Goal: Task Accomplishment & Management: Manage account settings

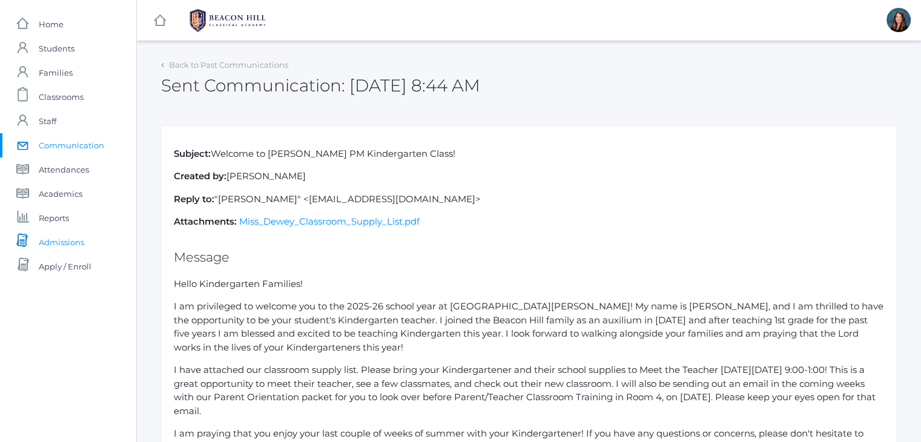
click at [70, 242] on span "Admissions" at bounding box center [61, 242] width 45 height 24
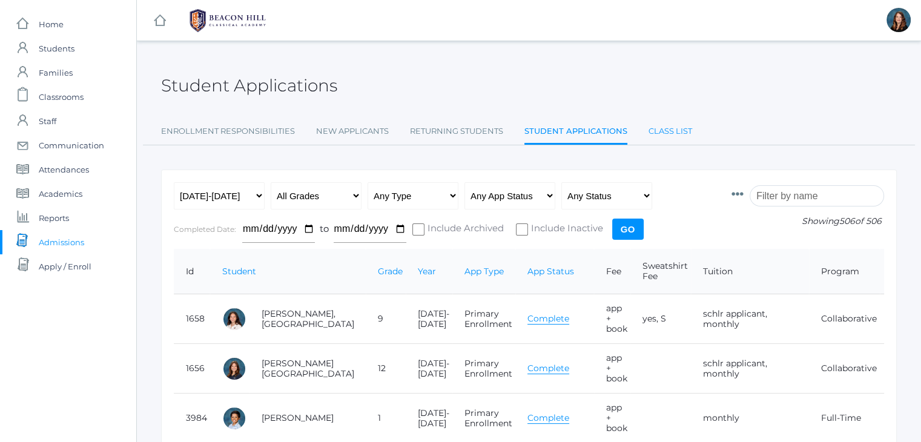
click at [668, 127] on link "Class List" at bounding box center [670, 131] width 44 height 24
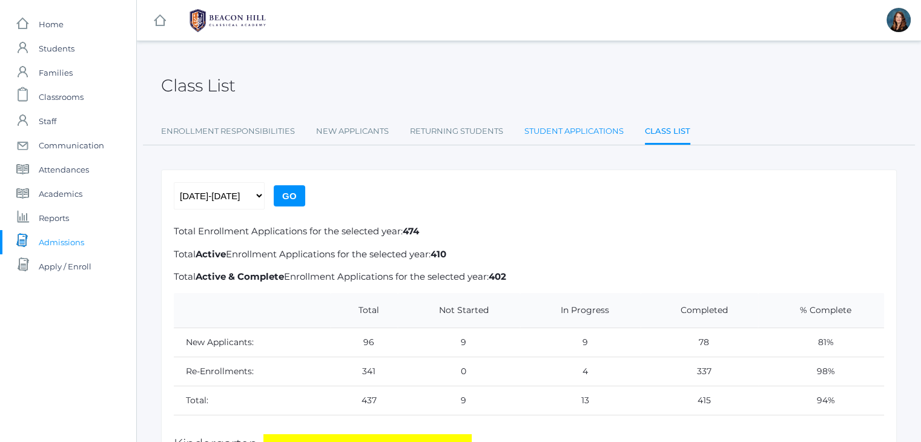
click at [586, 130] on link "Student Applications" at bounding box center [573, 131] width 99 height 24
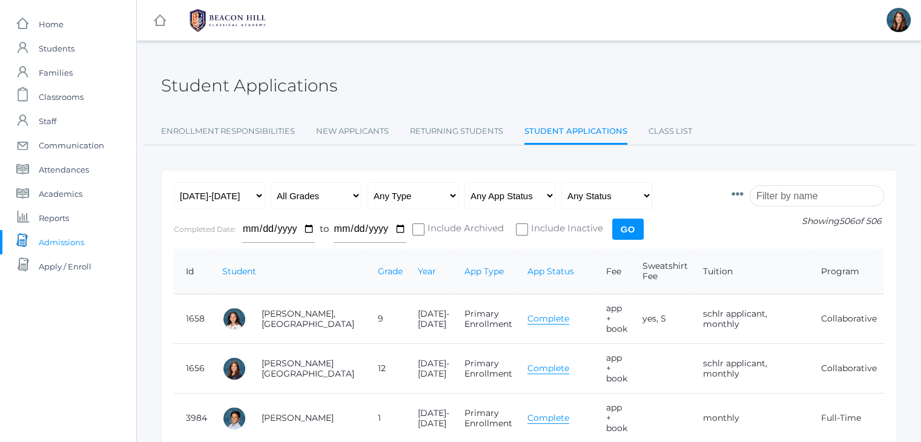
click at [800, 194] on input "search" at bounding box center [816, 195] width 134 height 21
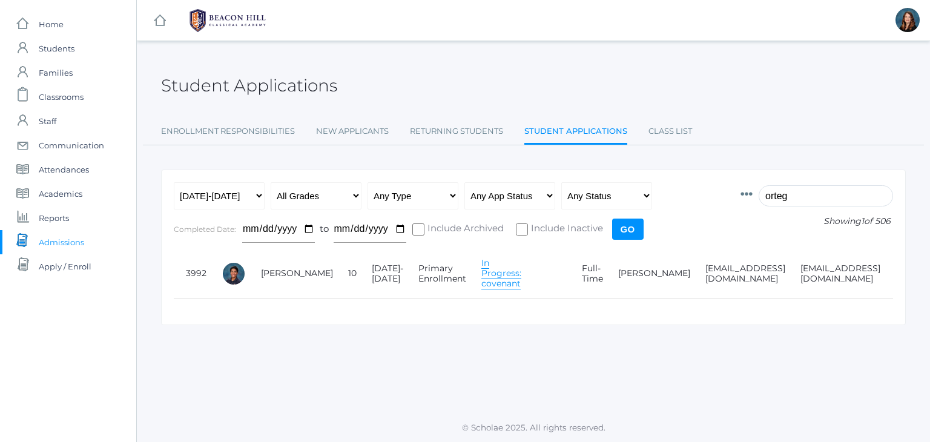
click at [481, 275] on link "In Progress: covenant" at bounding box center [501, 273] width 40 height 32
click at [481, 274] on link "In Progress: covenant" at bounding box center [501, 273] width 40 height 32
click at [481, 276] on link "In Progress: covenant" at bounding box center [501, 273] width 40 height 32
click at [787, 197] on input "orteg" at bounding box center [825, 195] width 134 height 21
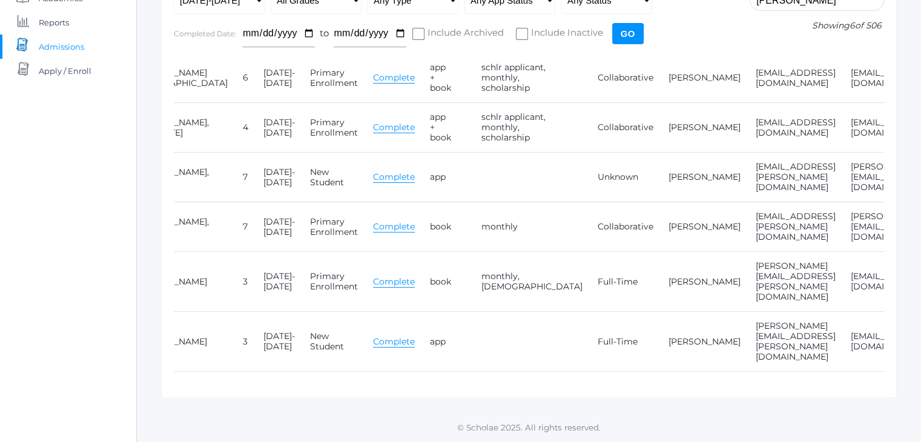
scroll to position [0, 133]
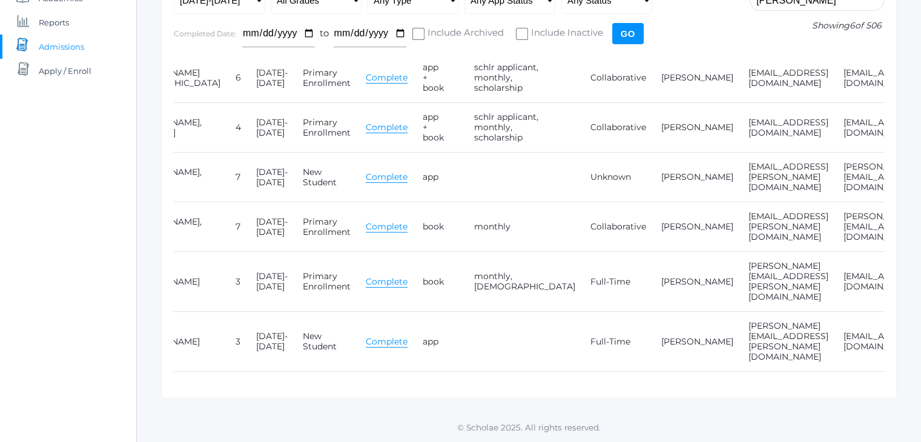
type input "joel"
drag, startPoint x: 592, startPoint y: 340, endPoint x: 820, endPoint y: 352, distance: 227.9
click at [820, 352] on tr "Smith, Joel 3 2025-2026 New Student Complete app Full-Time Erika Smith smith.ca…" at bounding box center [522, 342] width 962 height 60
copy tr "smith.caleb.m@gmail.com erikafsmith@gmail.com"
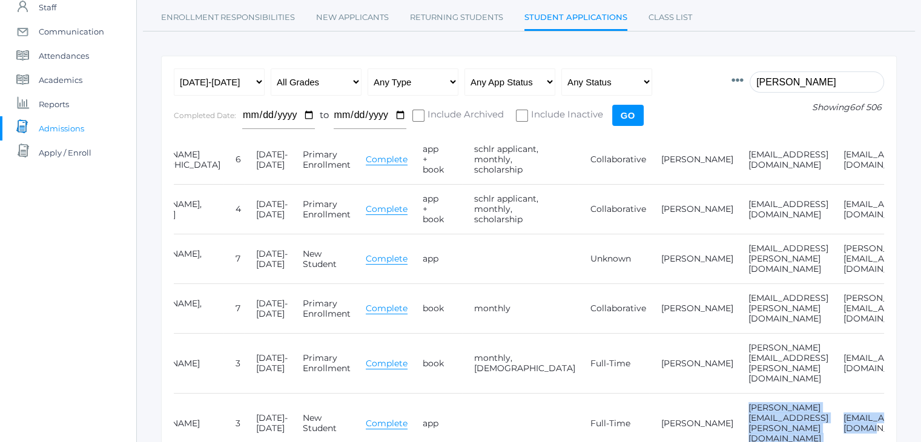
scroll to position [111, 0]
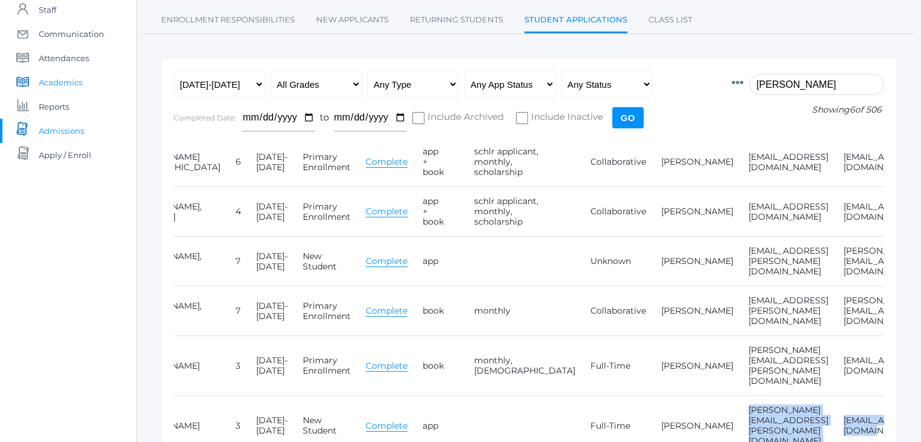
click at [65, 82] on span "Academics" at bounding box center [61, 82] width 44 height 24
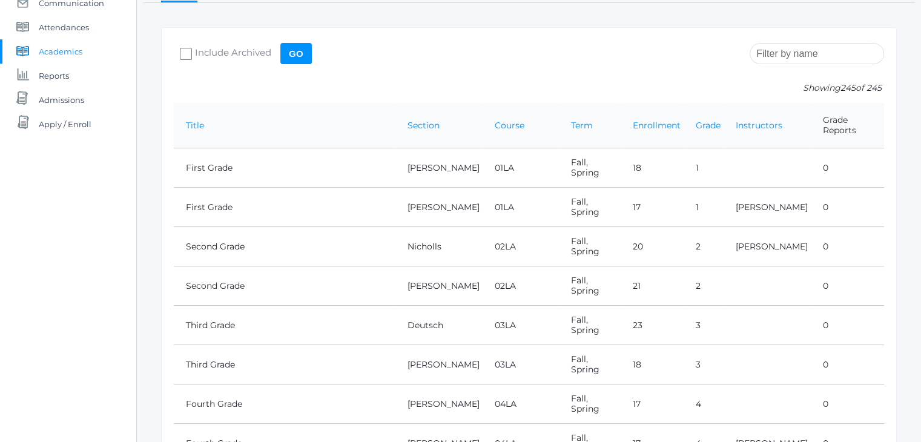
scroll to position [145, 0]
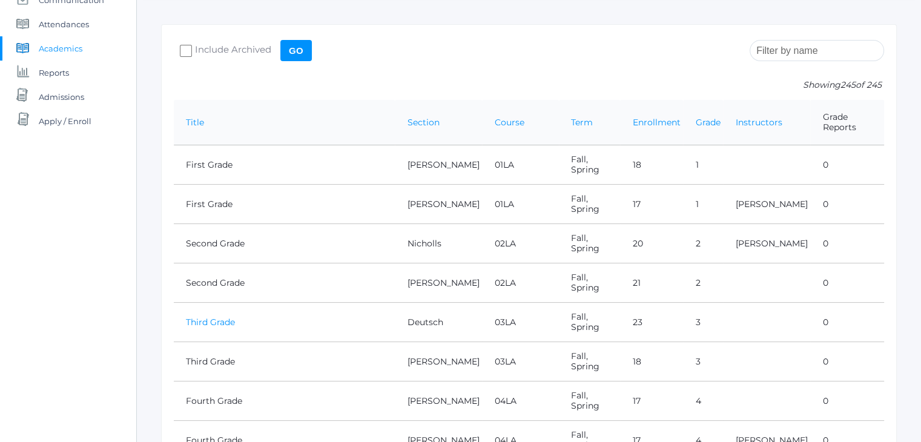
click at [220, 317] on link "Third Grade" at bounding box center [210, 322] width 49 height 11
click at [82, 97] on span "Admissions" at bounding box center [61, 97] width 45 height 24
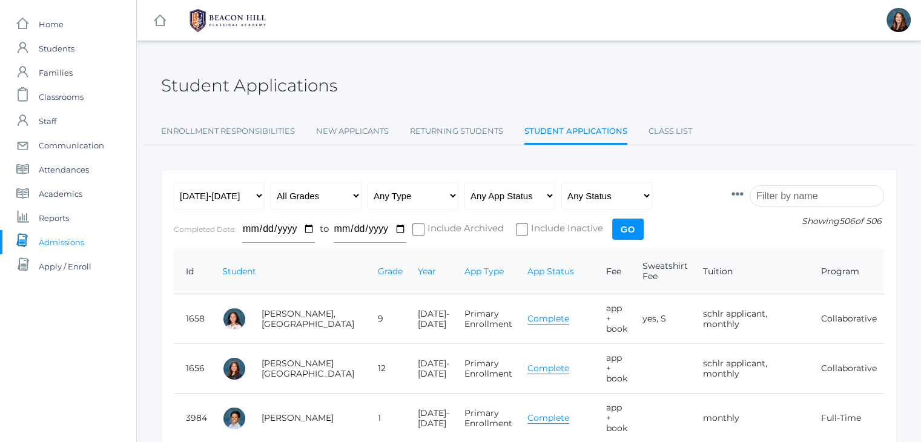
click at [777, 194] on input "search" at bounding box center [816, 195] width 134 height 21
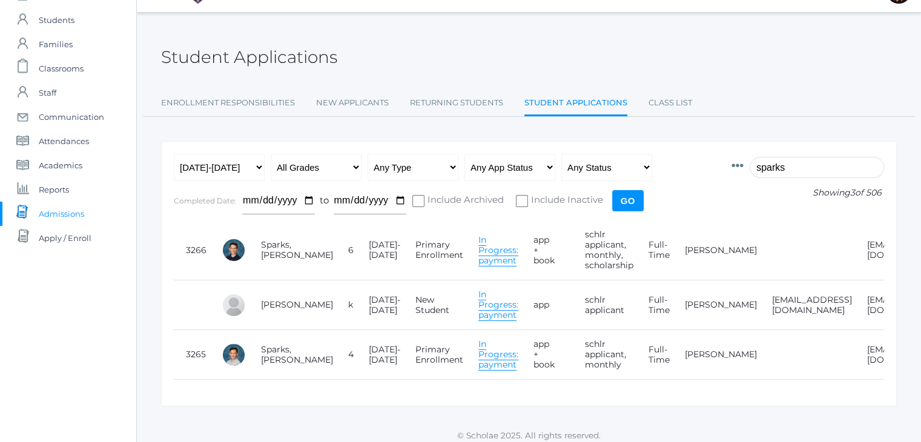
scroll to position [29, 0]
type input "sparks"
click at [663, 100] on link "Class List" at bounding box center [670, 102] width 44 height 24
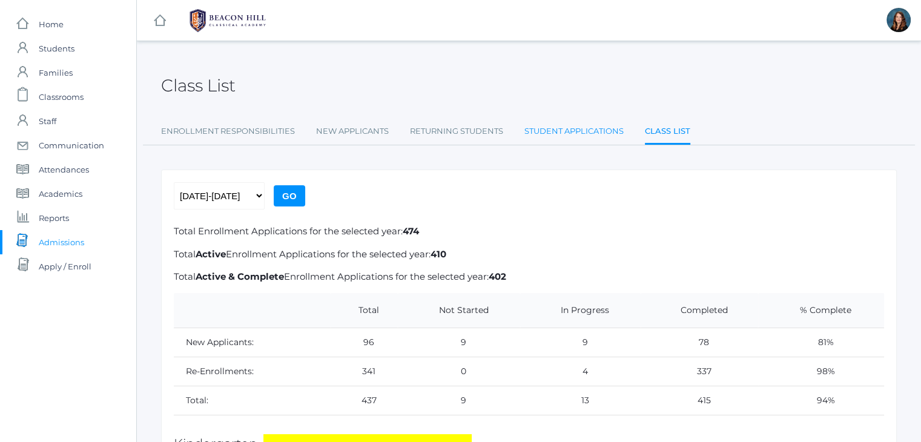
click at [582, 128] on link "Student Applications" at bounding box center [573, 131] width 99 height 24
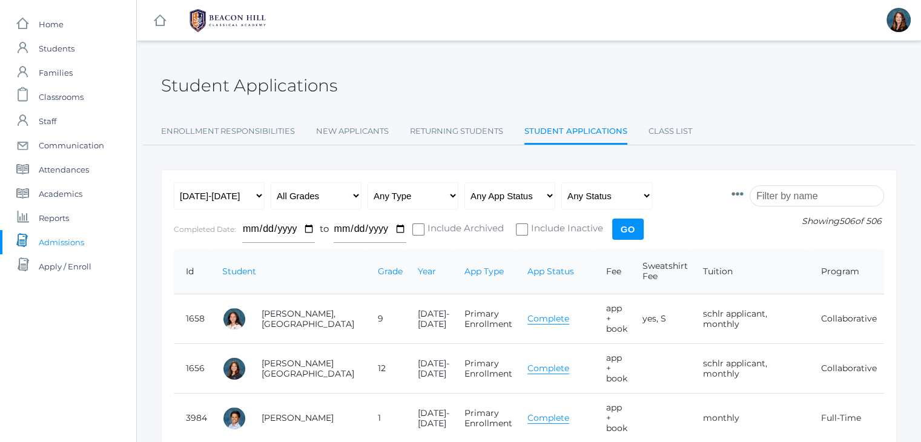
click at [776, 188] on input "search" at bounding box center [816, 195] width 134 height 21
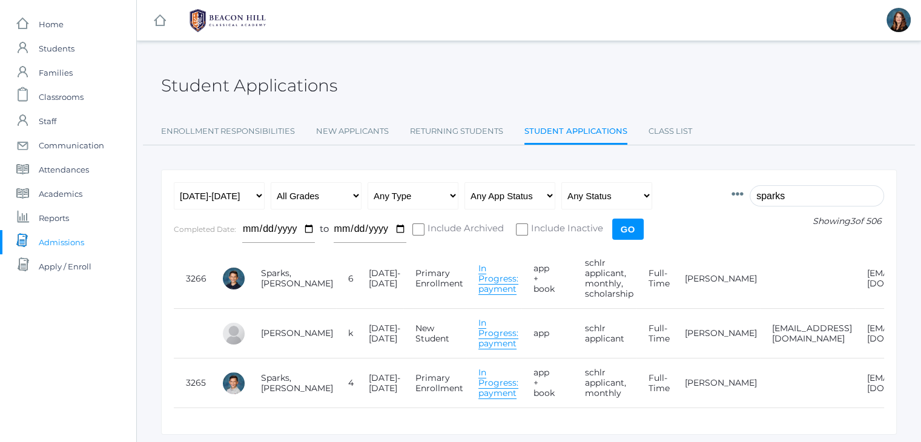
scroll to position [15, 0]
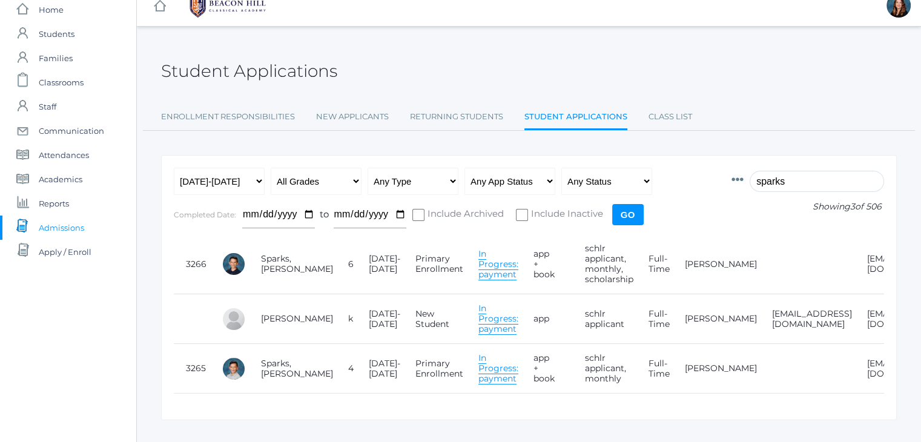
type input "sparks"
click at [478, 260] on link "In Progress: payment" at bounding box center [498, 264] width 40 height 32
click at [478, 325] on link "In Progress: payment" at bounding box center [498, 319] width 40 height 32
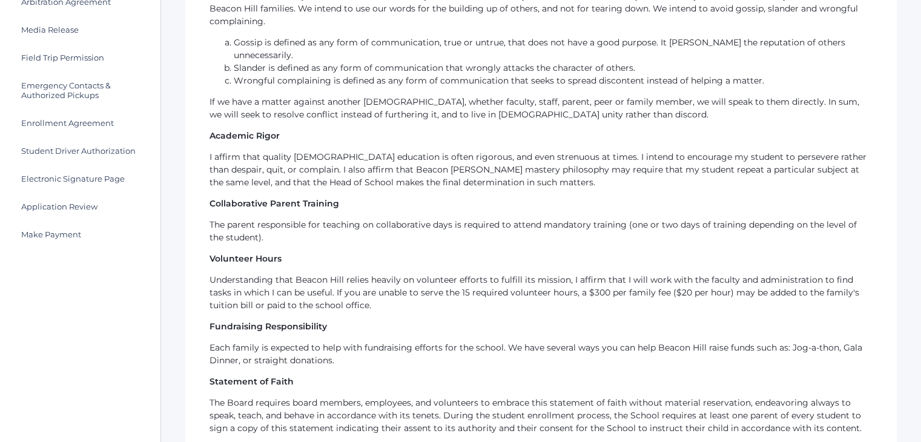
scroll to position [379, 0]
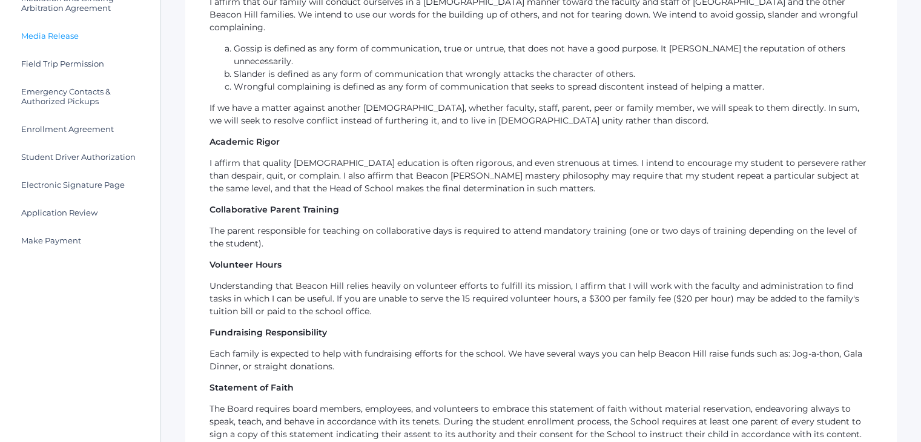
click at [70, 40] on link "Media Release" at bounding box center [80, 36] width 160 height 28
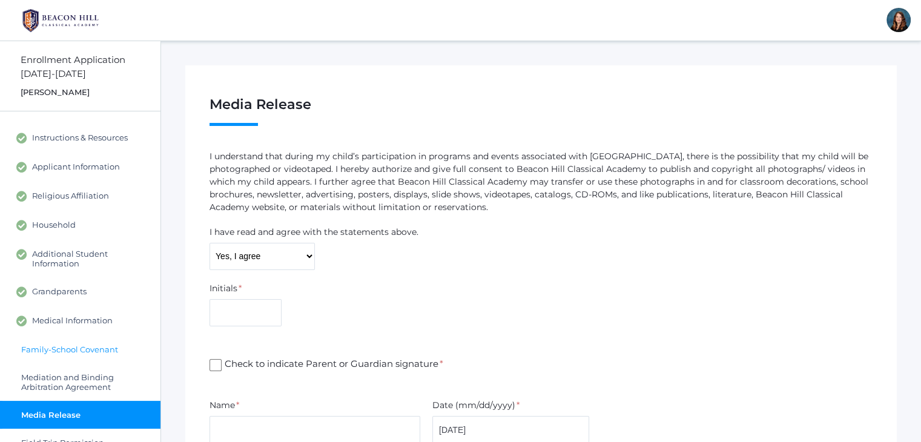
click at [116, 347] on span "Family-School Covenant" at bounding box center [69, 349] width 97 height 10
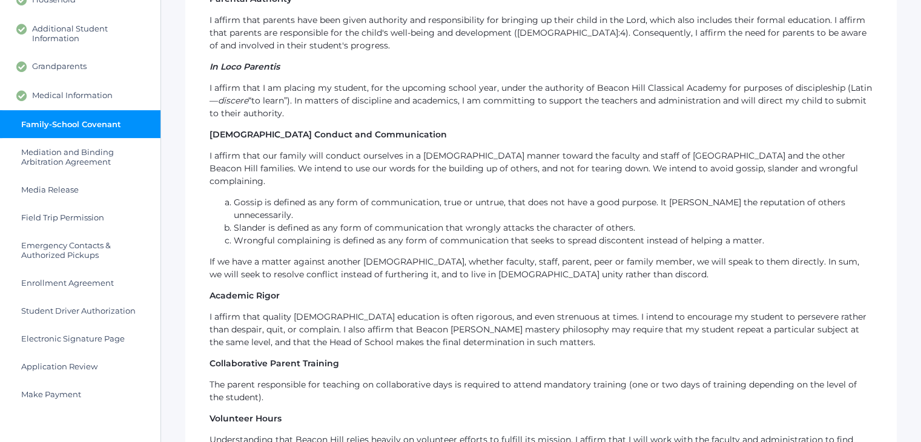
scroll to position [230, 0]
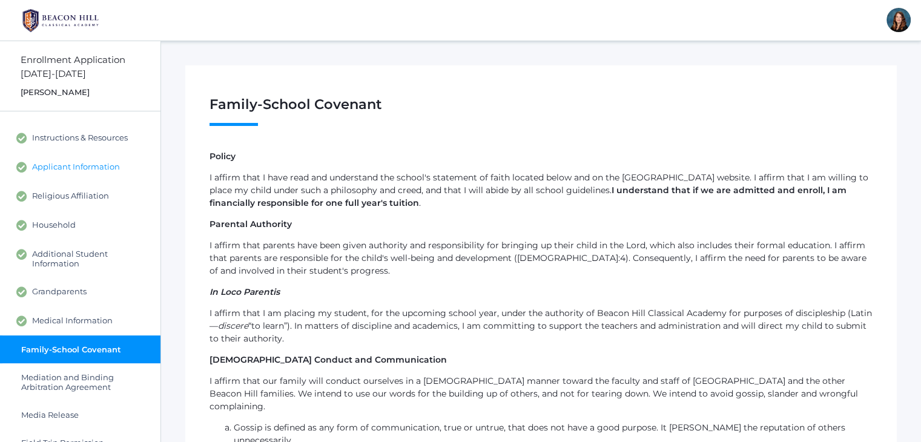
click at [91, 169] on span "Applicant Information" at bounding box center [76, 167] width 88 height 11
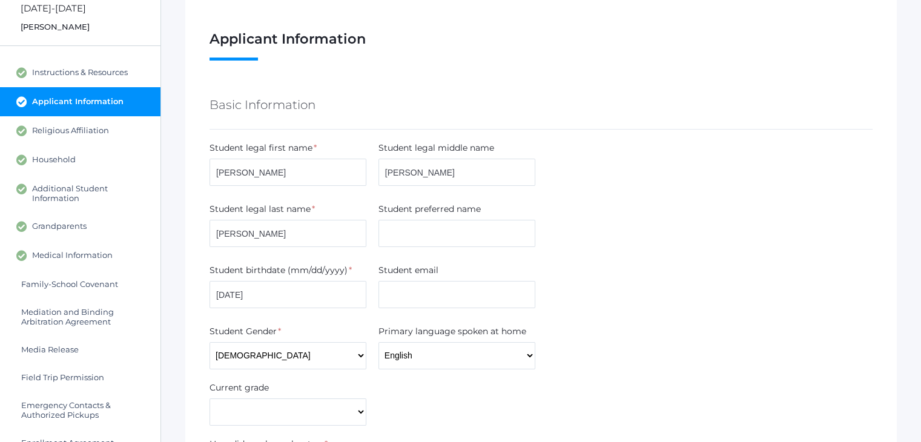
scroll to position [65, 0]
click at [85, 161] on link "Household" at bounding box center [80, 159] width 160 height 29
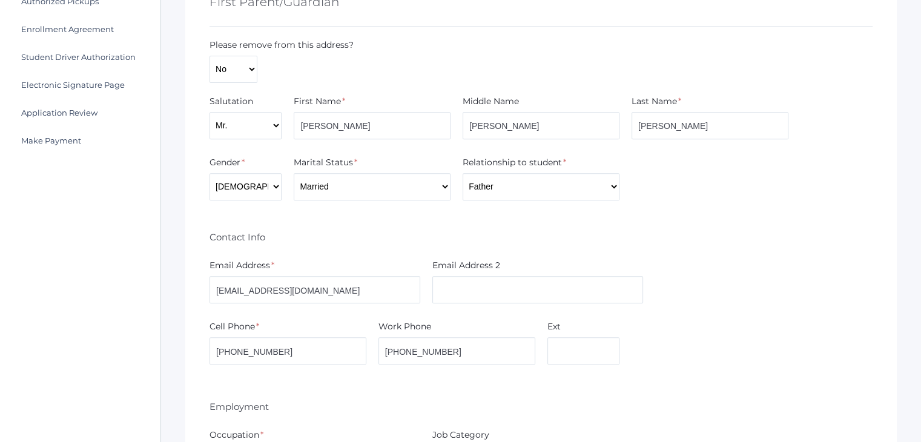
scroll to position [622, 0]
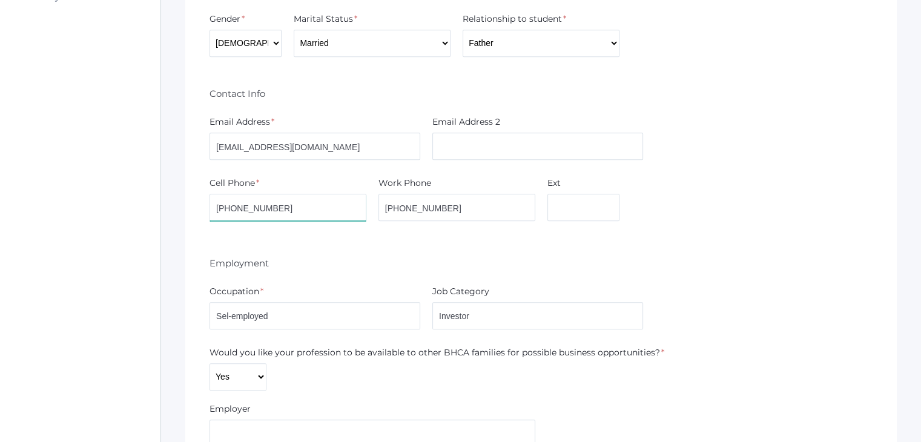
drag, startPoint x: 283, startPoint y: 208, endPoint x: 201, endPoint y: 206, distance: 82.3
drag, startPoint x: 317, startPoint y: 150, endPoint x: 213, endPoint y: 142, distance: 103.8
click at [213, 142] on input "patortega@hotmail.com" at bounding box center [314, 146] width 211 height 27
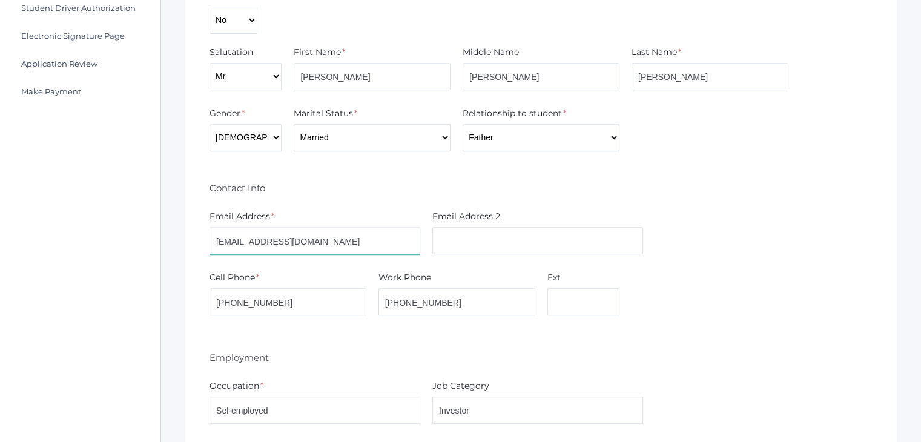
scroll to position [528, 0]
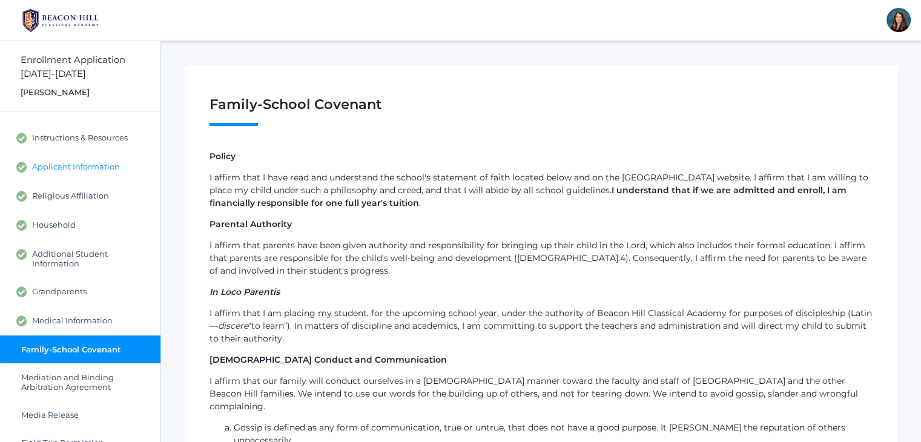
click at [112, 169] on span "Applicant Information" at bounding box center [76, 167] width 88 height 11
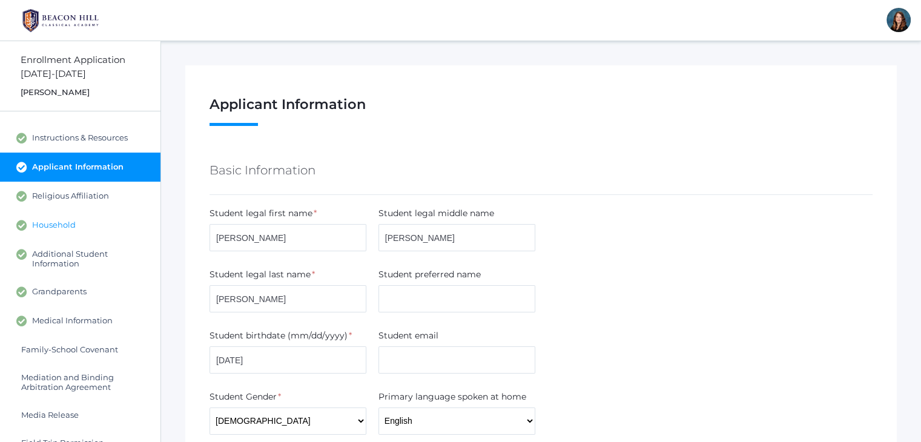
click at [102, 220] on link "Household" at bounding box center [80, 225] width 160 height 29
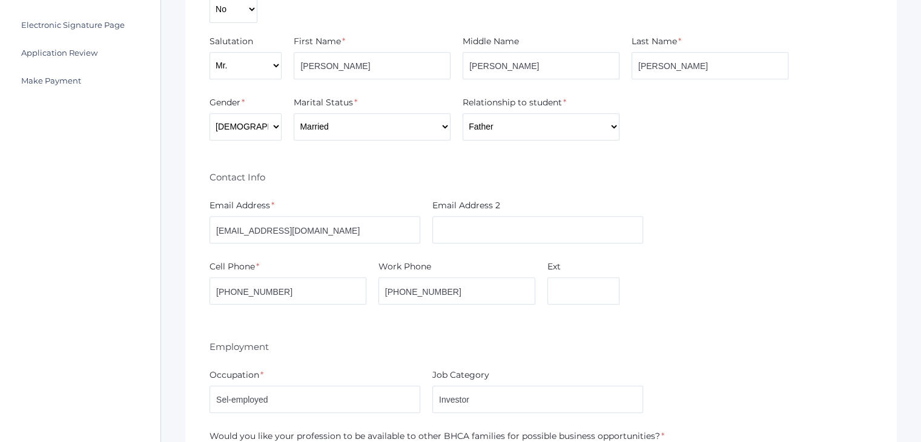
scroll to position [542, 0]
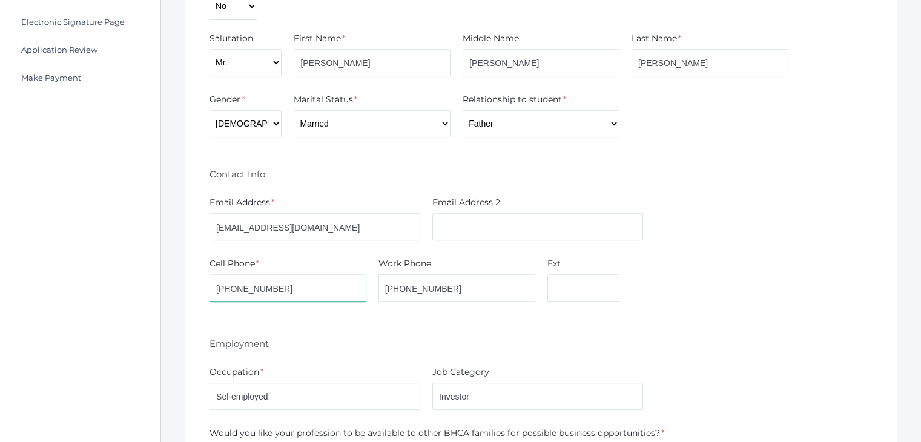
drag, startPoint x: 277, startPoint y: 289, endPoint x: 208, endPoint y: 287, distance: 69.0
click at [208, 287] on div "Cell Phone * 310 418 8631" at bounding box center [287, 281] width 169 height 49
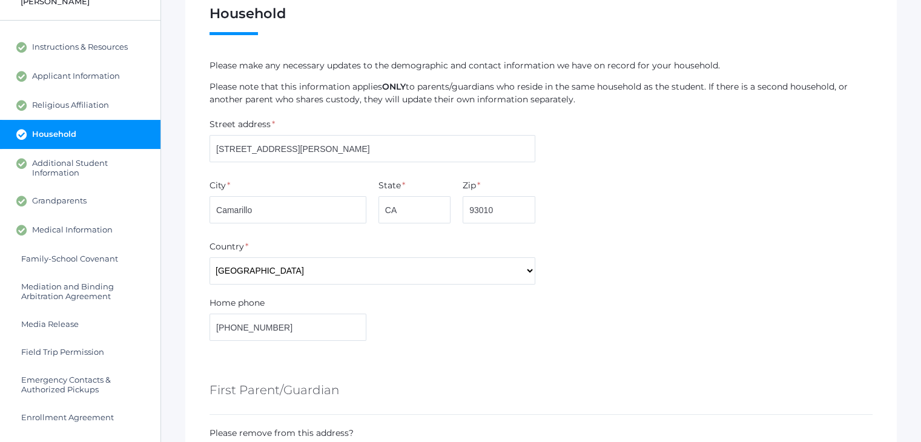
scroll to position [0, 0]
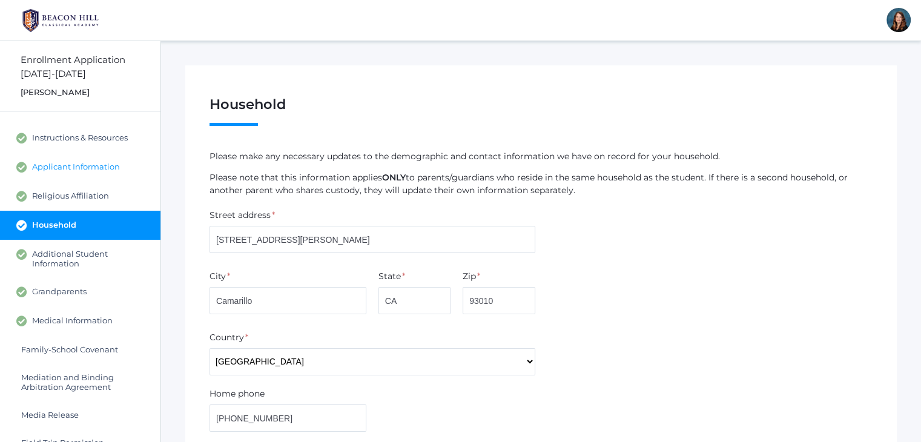
click at [111, 173] on link "Applicant Information" at bounding box center [80, 167] width 160 height 29
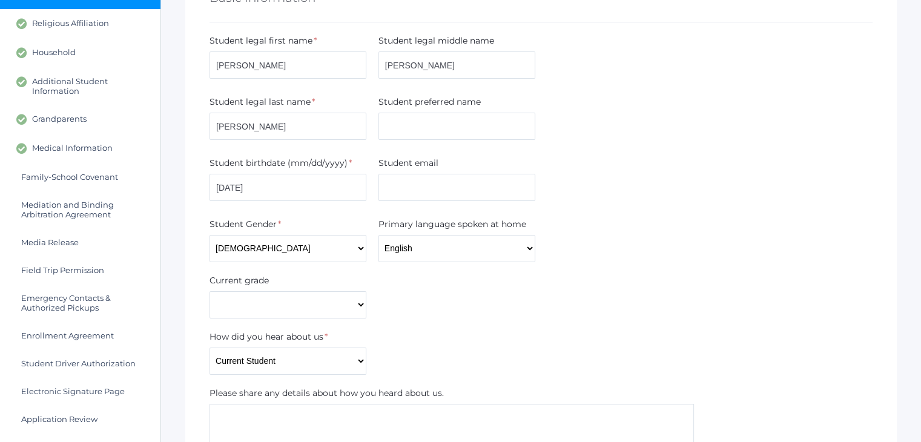
scroll to position [168, 0]
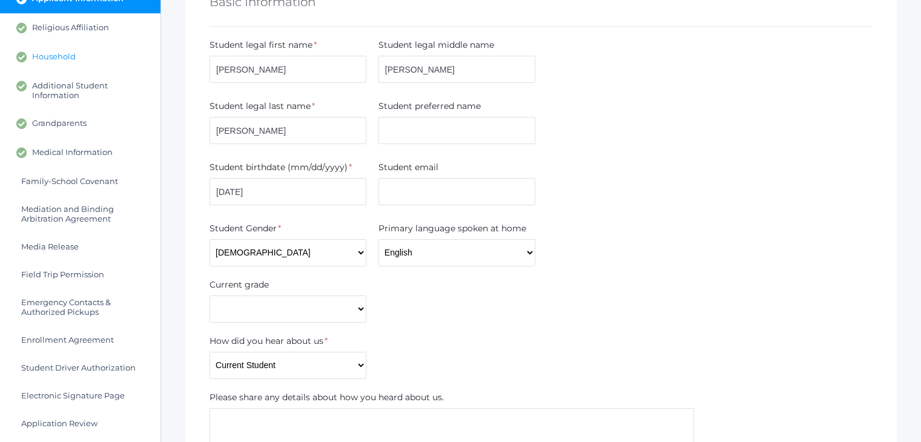
click at [75, 63] on link "Household" at bounding box center [80, 56] width 160 height 29
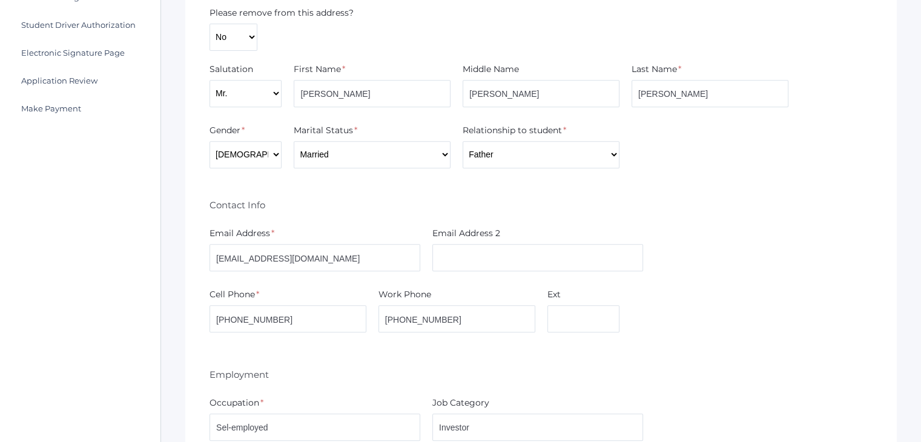
scroll to position [511, 0]
drag, startPoint x: 276, startPoint y: 321, endPoint x: 198, endPoint y: 312, distance: 78.5
drag, startPoint x: 327, startPoint y: 258, endPoint x: 215, endPoint y: 263, distance: 112.1
click at [215, 263] on input "patortega@hotmail.com" at bounding box center [314, 256] width 211 height 27
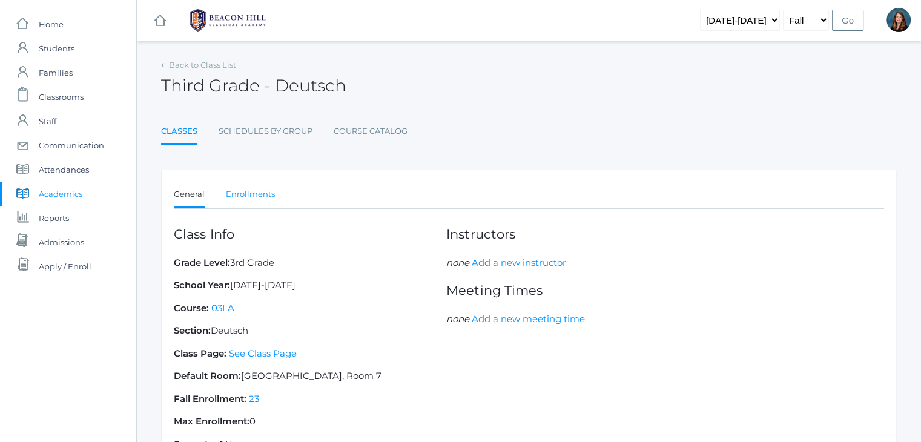
click at [240, 200] on link "Enrollments" at bounding box center [250, 194] width 49 height 24
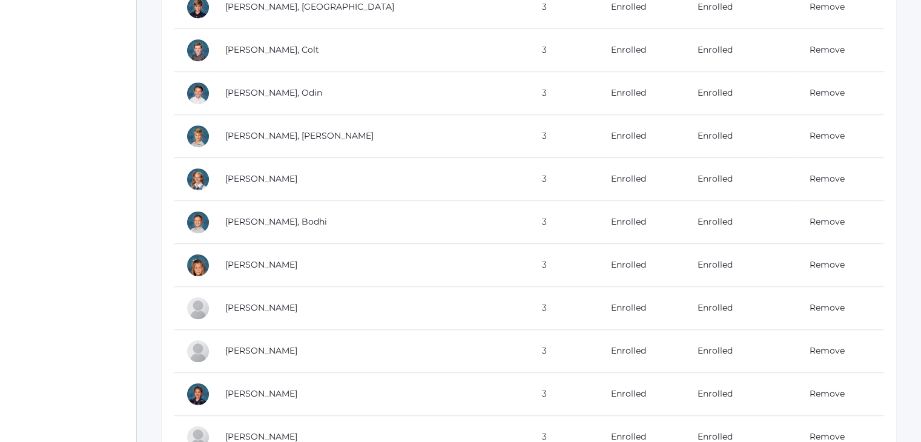
scroll to position [663, 0]
click at [809, 306] on link "Remove" at bounding box center [826, 306] width 35 height 11
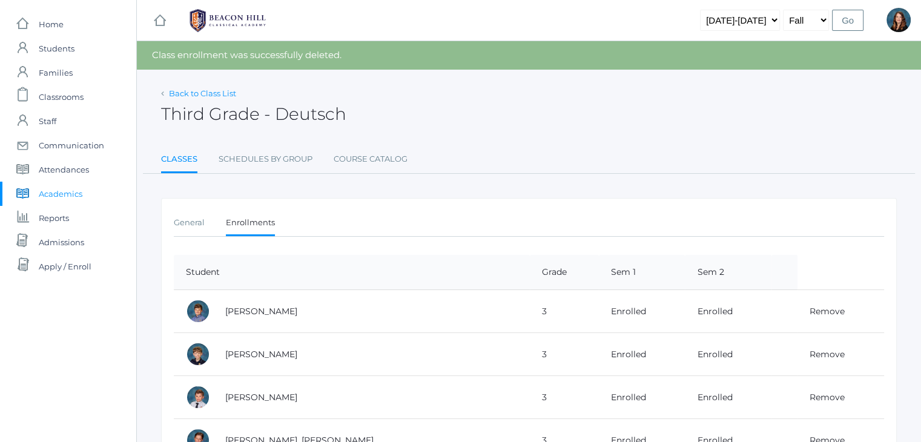
click at [206, 93] on link "Back to Class List" at bounding box center [202, 93] width 67 height 10
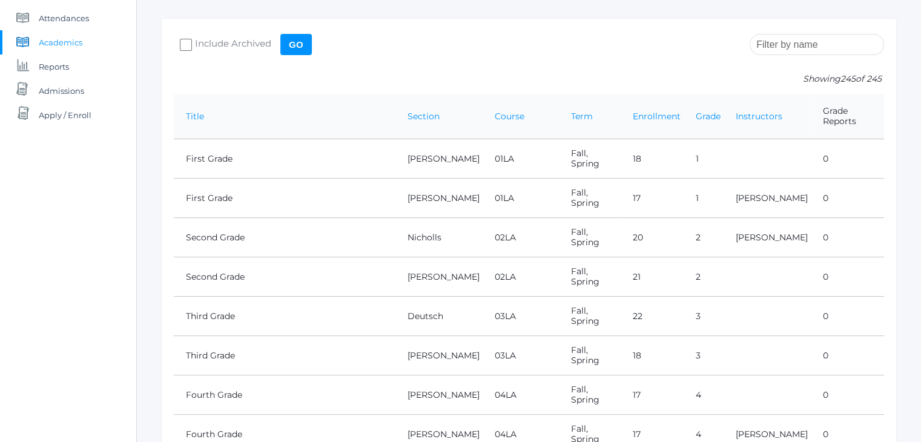
scroll to position [152, 0]
click at [221, 349] on link "Third Grade" at bounding box center [210, 354] width 49 height 11
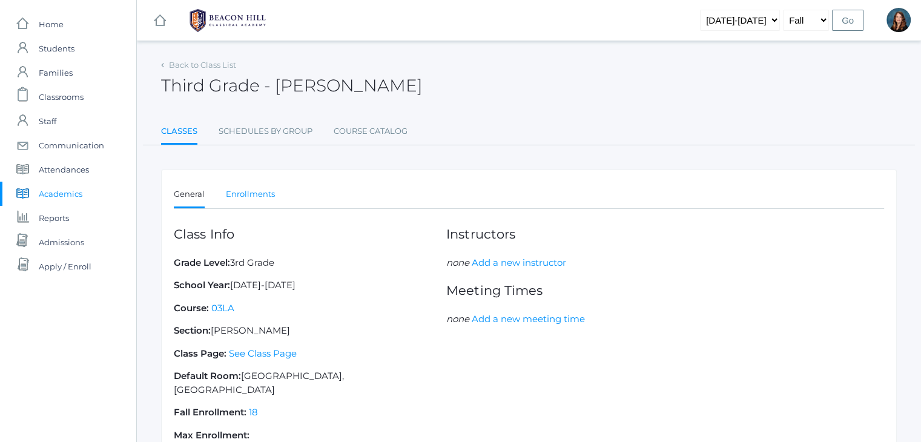
click at [259, 194] on link "Enrollments" at bounding box center [250, 194] width 49 height 24
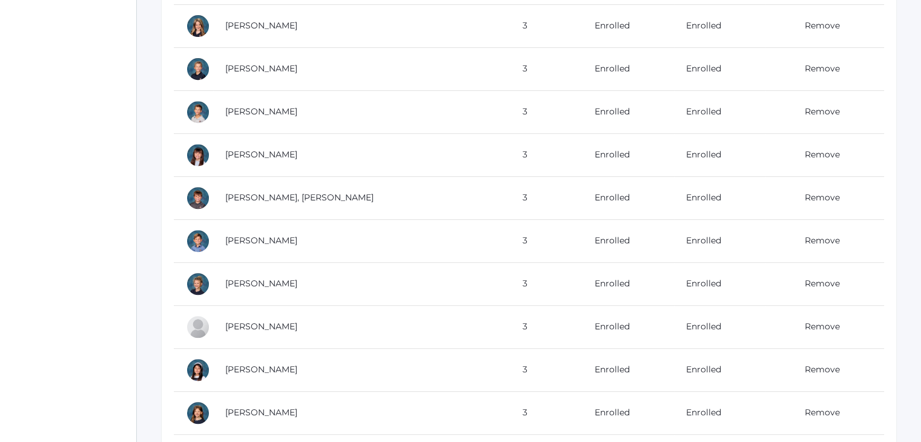
scroll to position [674, 0]
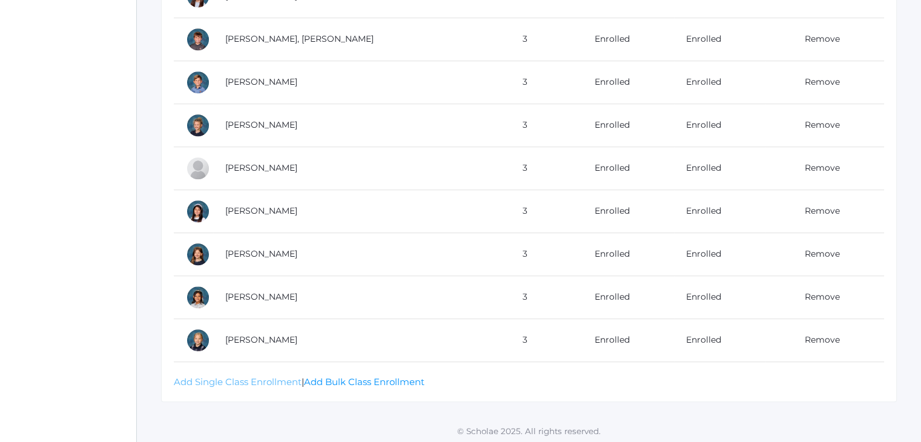
click at [254, 381] on link "Add Single Class Enrollment" at bounding box center [238, 382] width 128 height 12
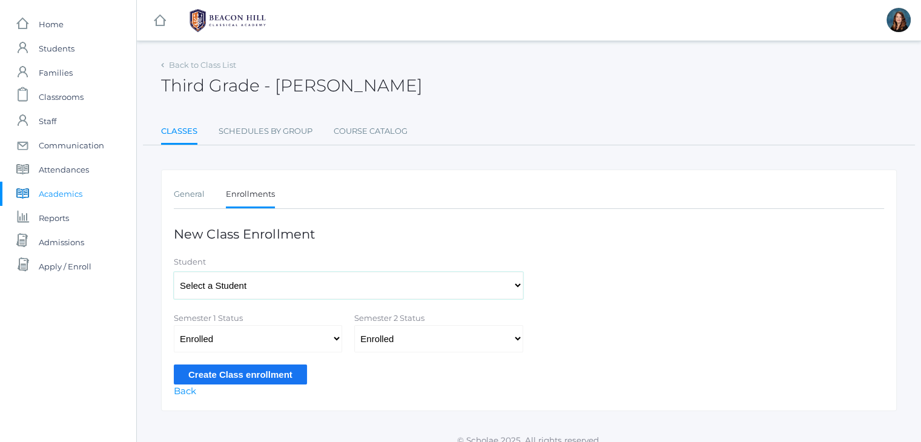
click at [284, 289] on select "Select a Student [PERSON_NAME], [PERSON_NAME], [PERSON_NAME], [PERSON_NAME], [P…" at bounding box center [348, 285] width 349 height 27
select select "4245"
click at [174, 272] on select "Select a Student [PERSON_NAME], [PERSON_NAME], [PERSON_NAME], [PERSON_NAME], [P…" at bounding box center [348, 285] width 349 height 27
click at [257, 370] on input "Create Class enrollment" at bounding box center [240, 374] width 133 height 20
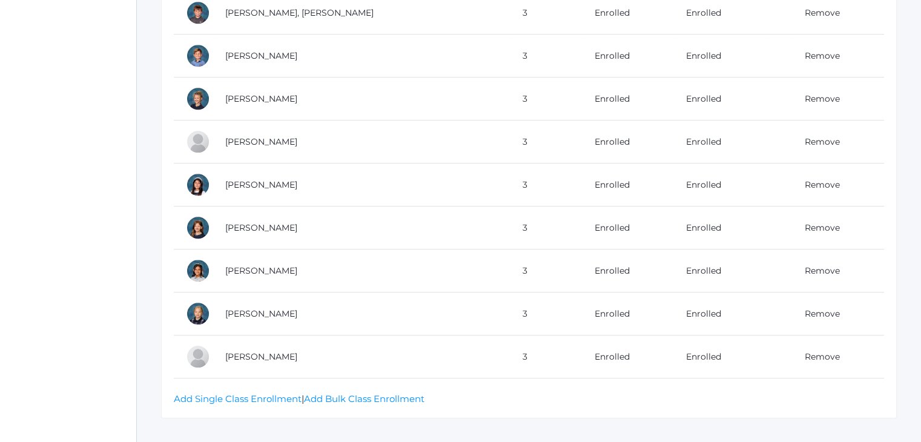
scroll to position [729, 0]
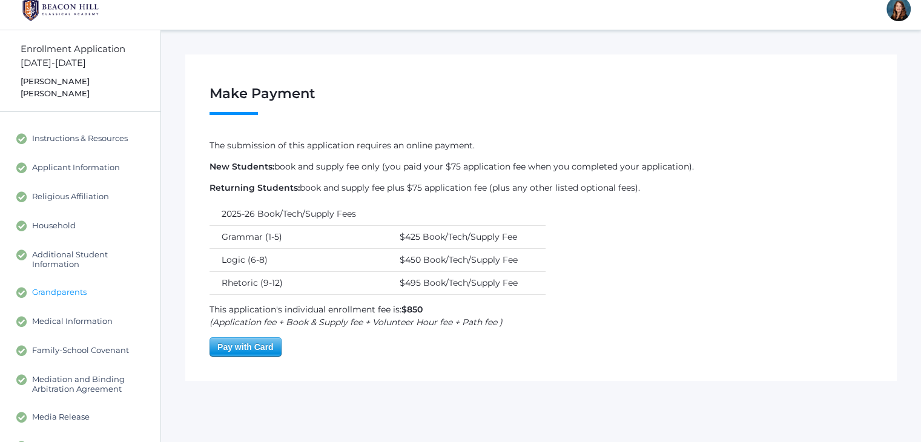
scroll to position [2, 0]
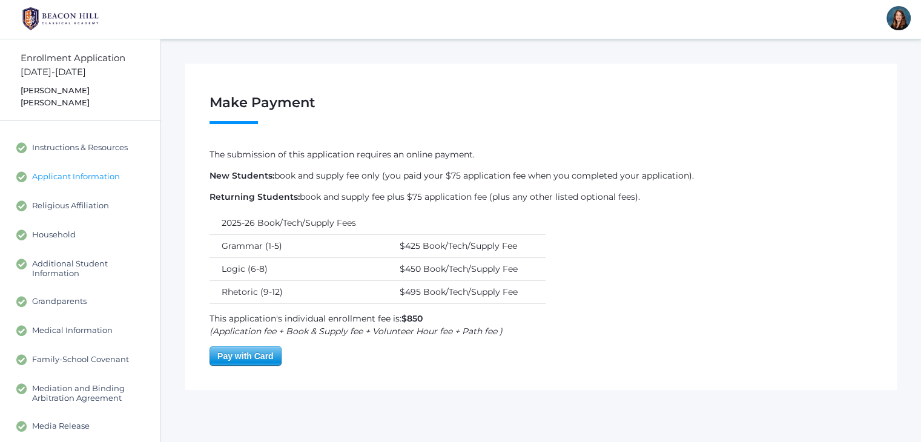
click at [100, 171] on span "Applicant Information" at bounding box center [76, 176] width 88 height 11
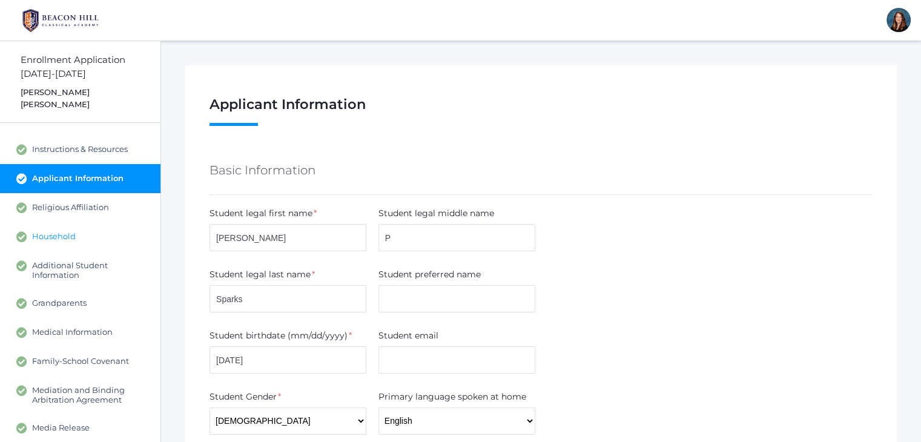
click at [68, 231] on span "Household" at bounding box center [54, 236] width 44 height 11
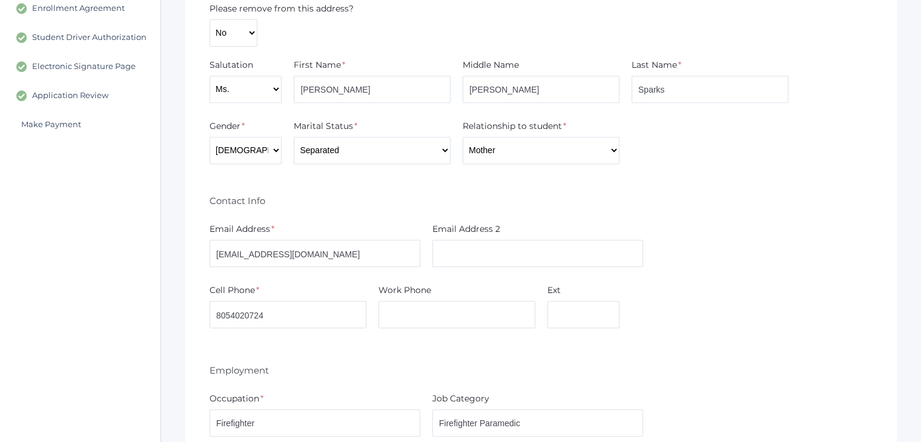
scroll to position [516, 0]
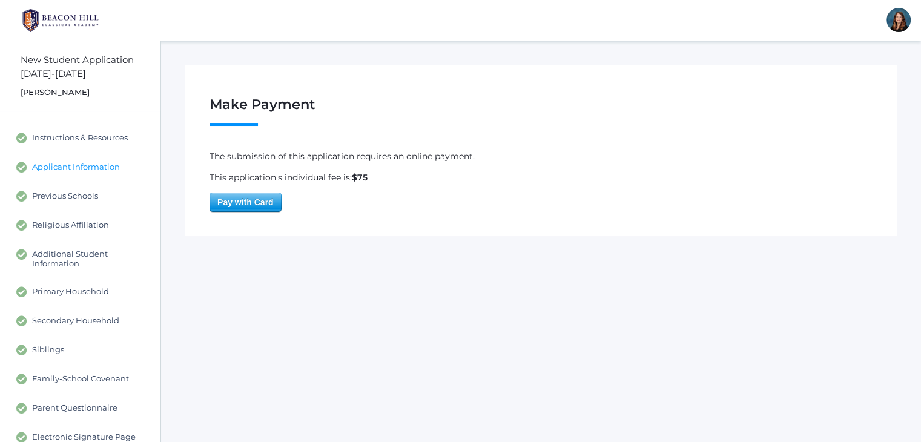
click at [80, 169] on span "Applicant Information" at bounding box center [76, 167] width 88 height 11
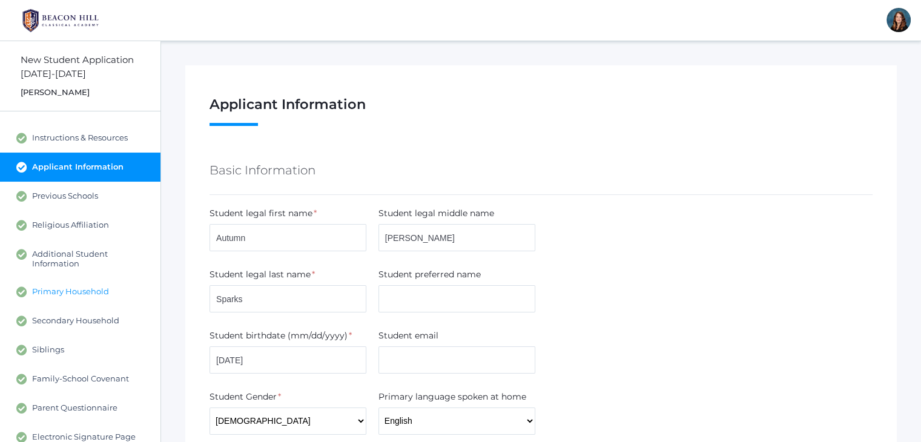
click at [99, 288] on span "Primary Household" at bounding box center [70, 291] width 77 height 11
